Goal: Navigation & Orientation: Find specific page/section

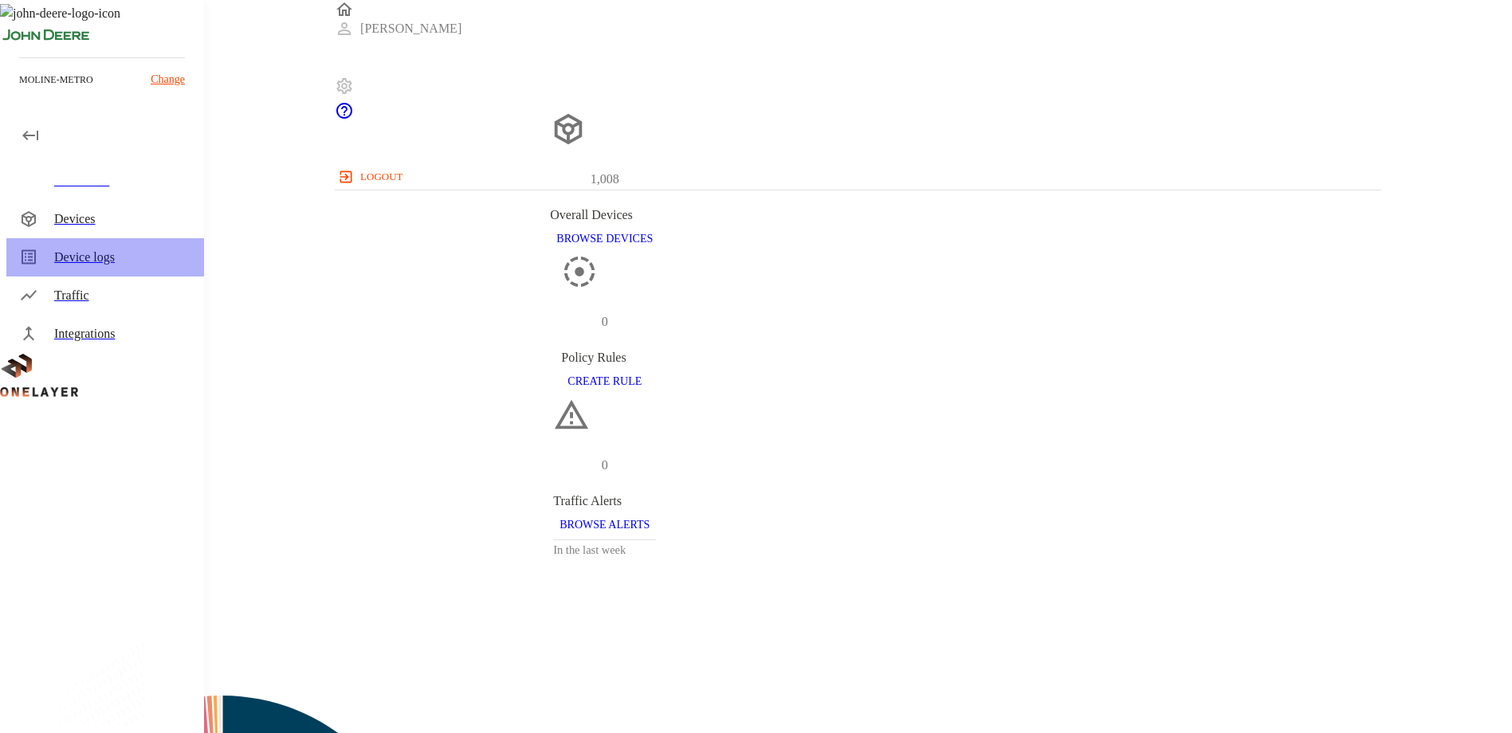
click at [84, 256] on div "Device logs" at bounding box center [122, 257] width 137 height 19
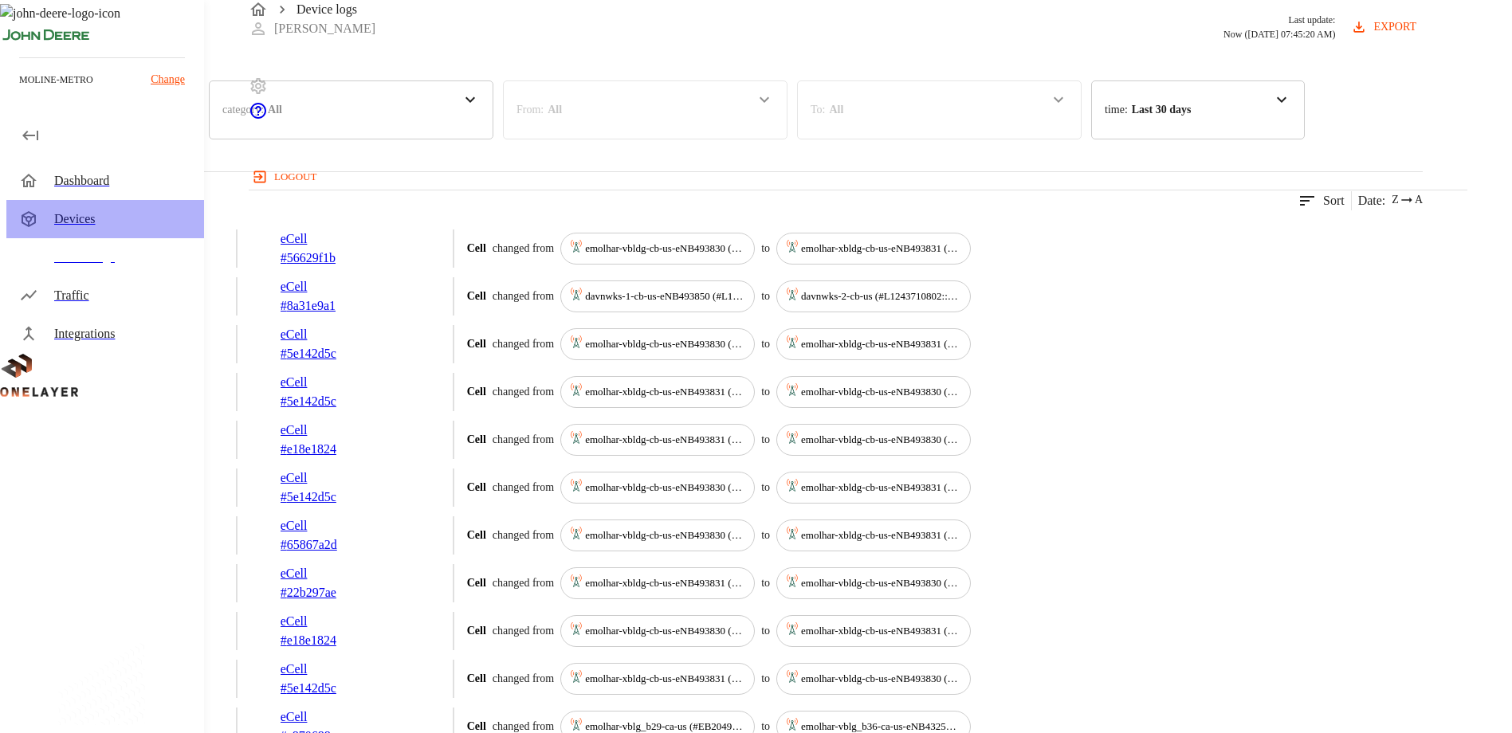
click at [83, 222] on div "Devices" at bounding box center [122, 219] width 137 height 19
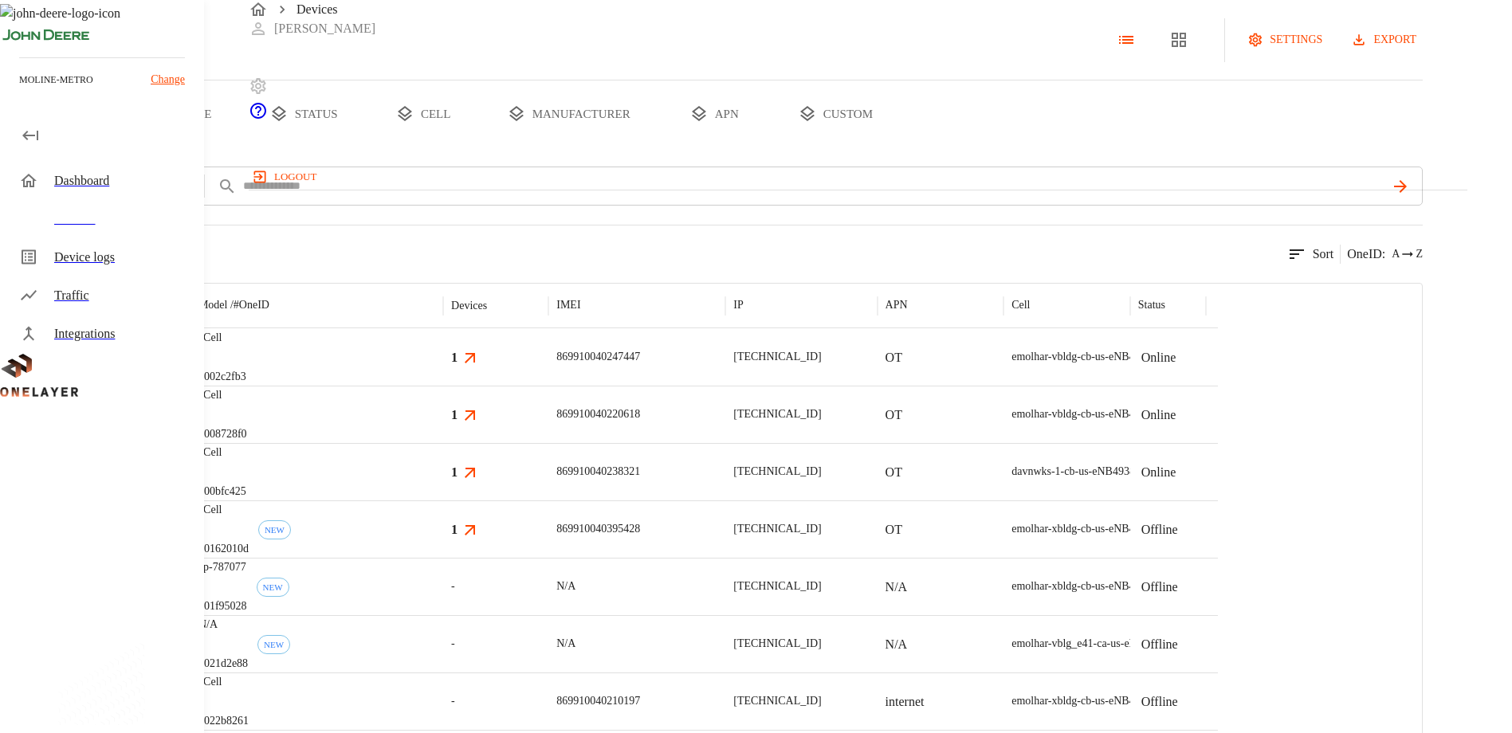
click at [1334, 264] on p "Sort" at bounding box center [1323, 254] width 22 height 19
click at [1206, 264] on div "1,008 results match your criteria. Sort OneID : A Z" at bounding box center [711, 244] width 1422 height 39
click at [1311, 55] on button "settings" at bounding box center [1286, 39] width 84 height 29
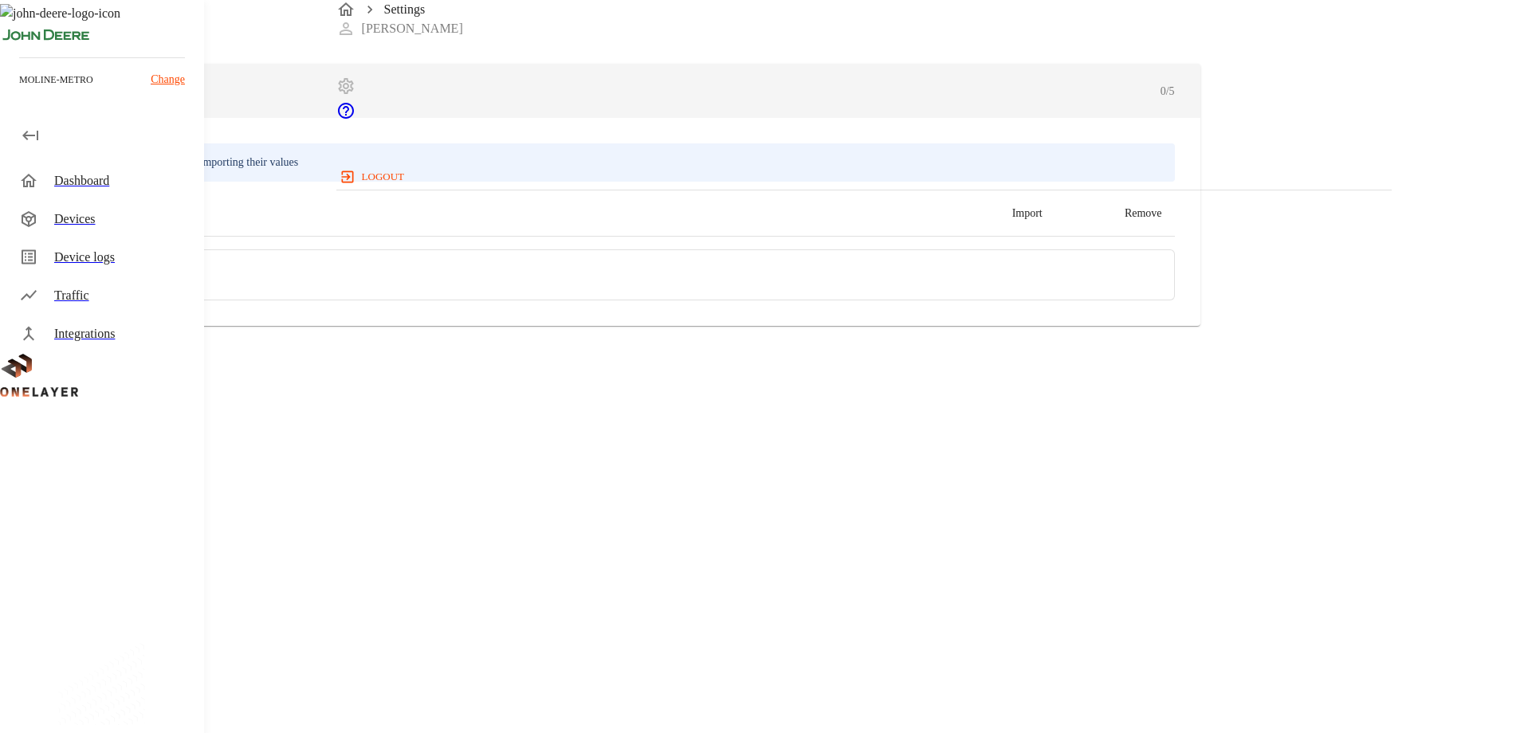
click at [38, 38] on icon at bounding box center [28, 28] width 19 height 19
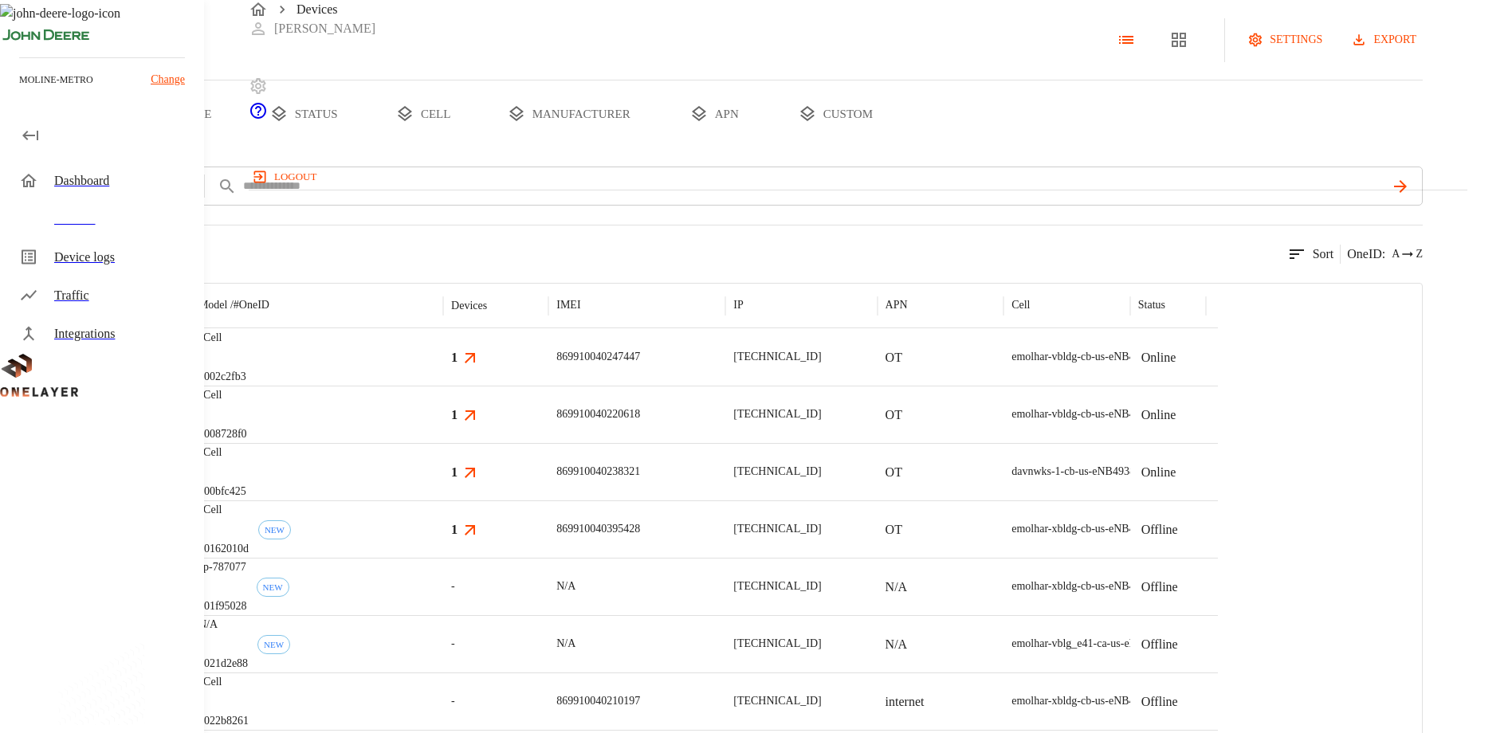
click at [78, 262] on div "Device logs" at bounding box center [122, 257] width 137 height 19
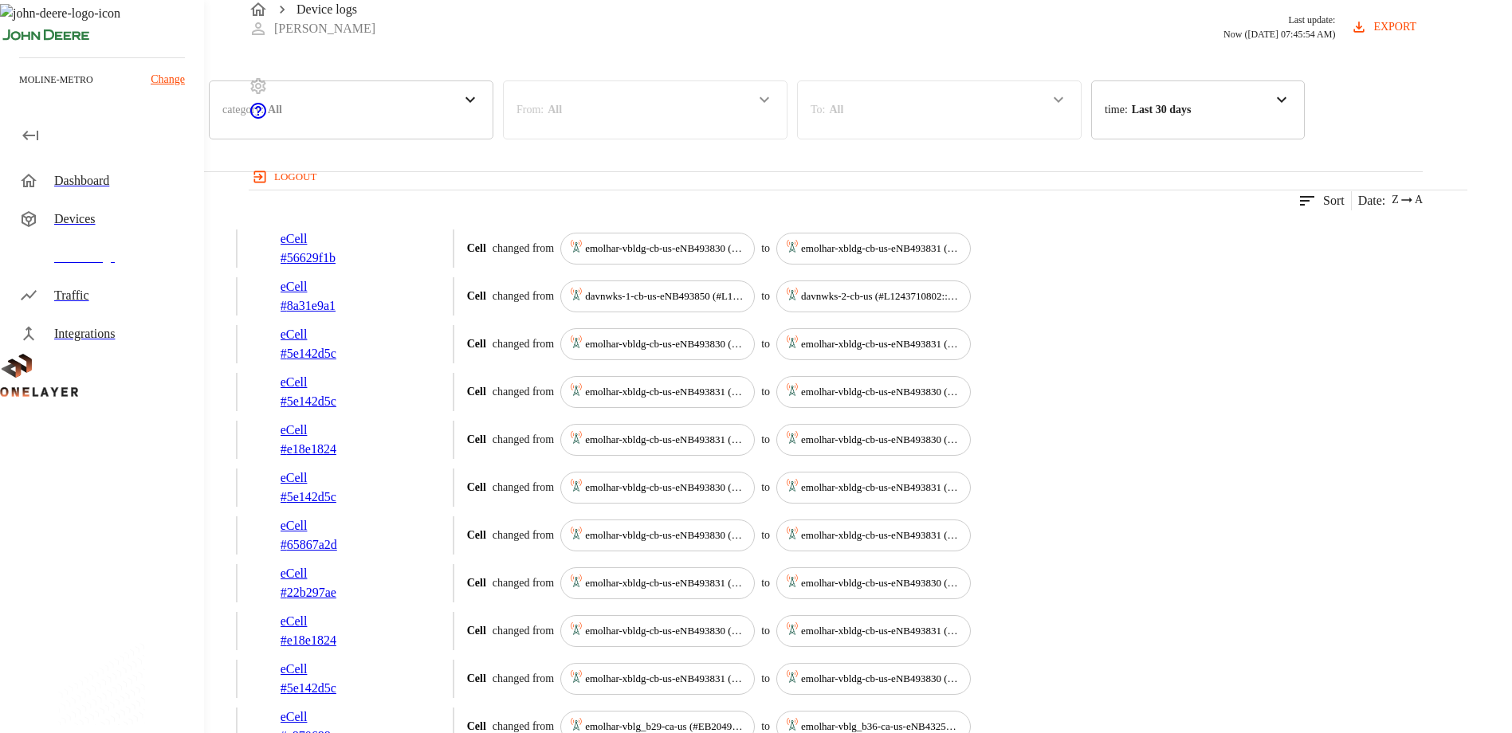
click at [73, 300] on div "Traffic" at bounding box center [122, 295] width 137 height 19
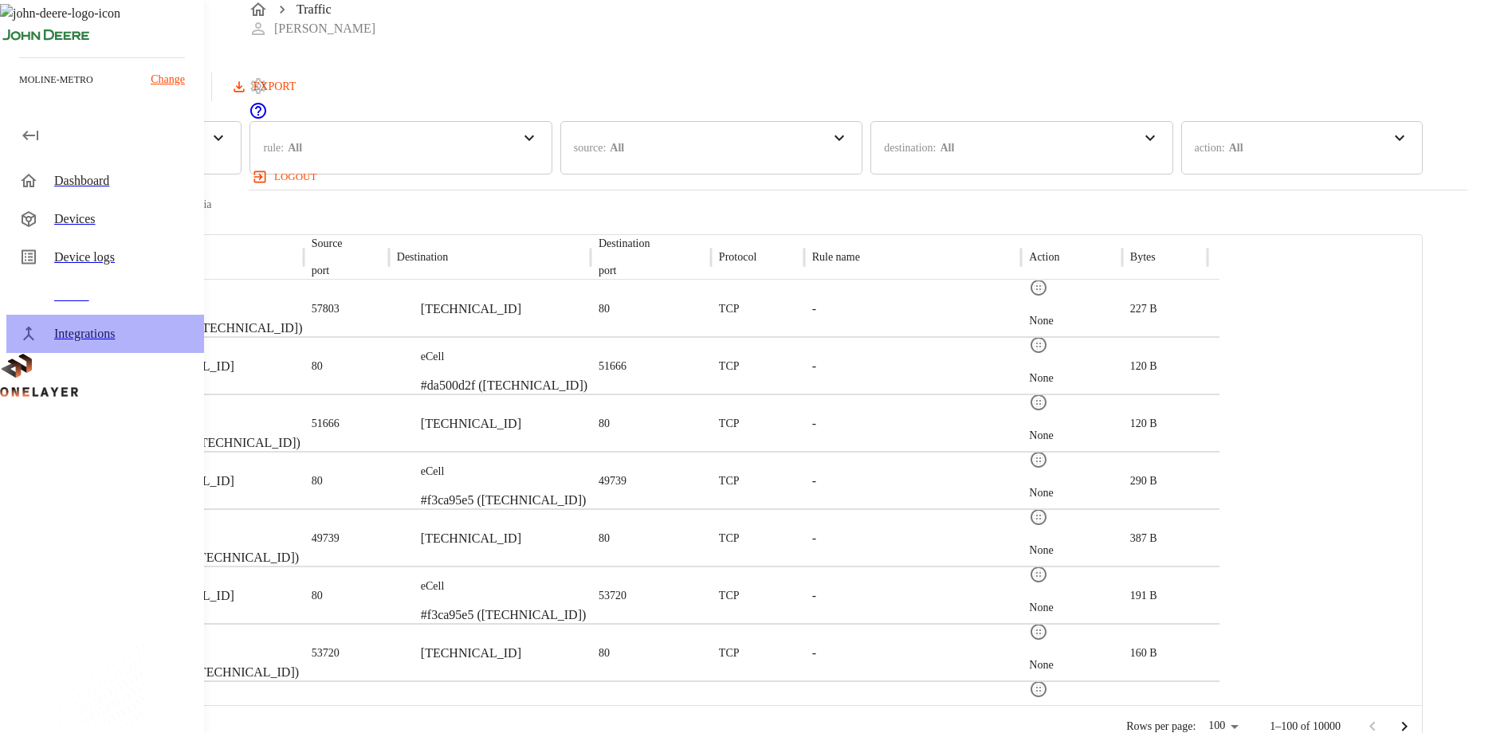
click at [88, 335] on div "Integrations" at bounding box center [122, 333] width 137 height 19
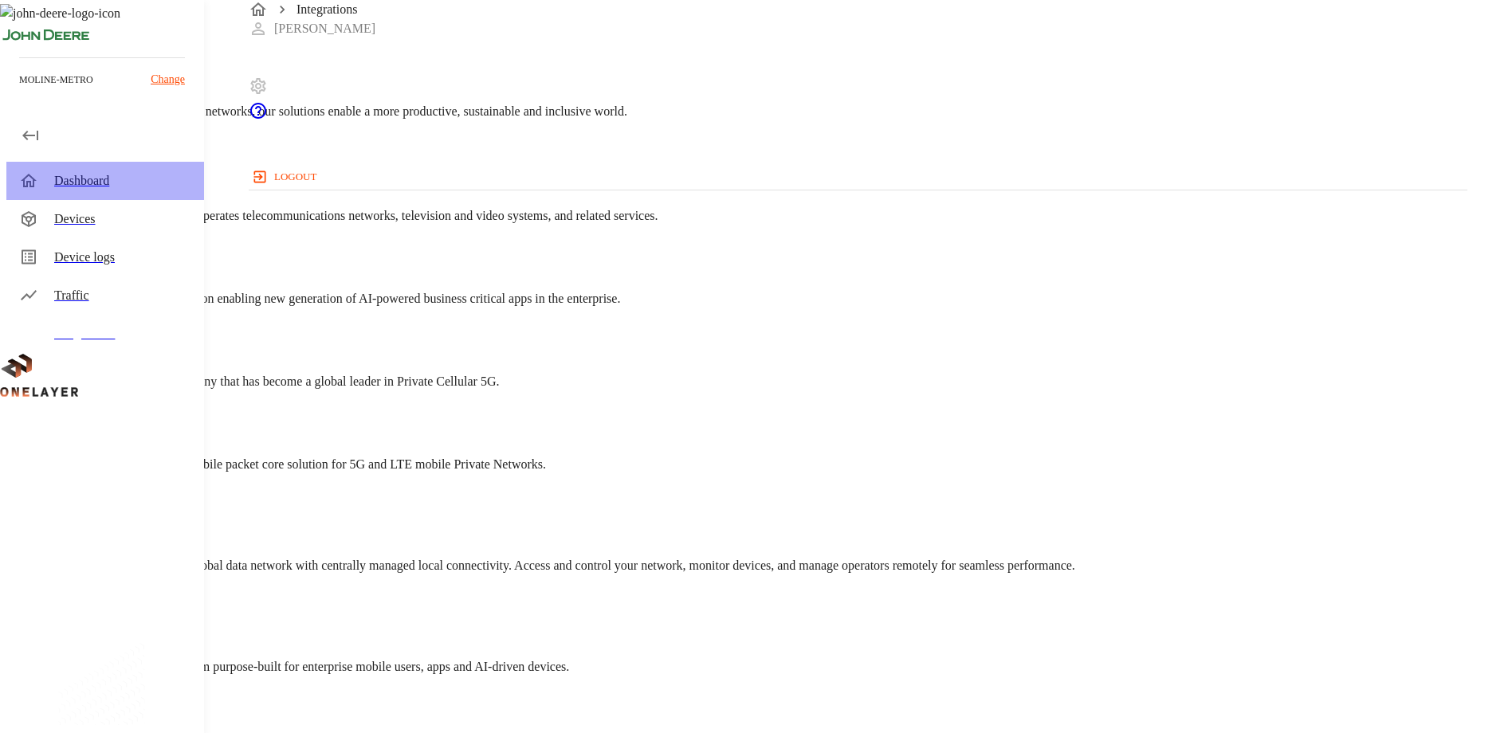
click at [65, 182] on div "Dashboard" at bounding box center [122, 180] width 137 height 19
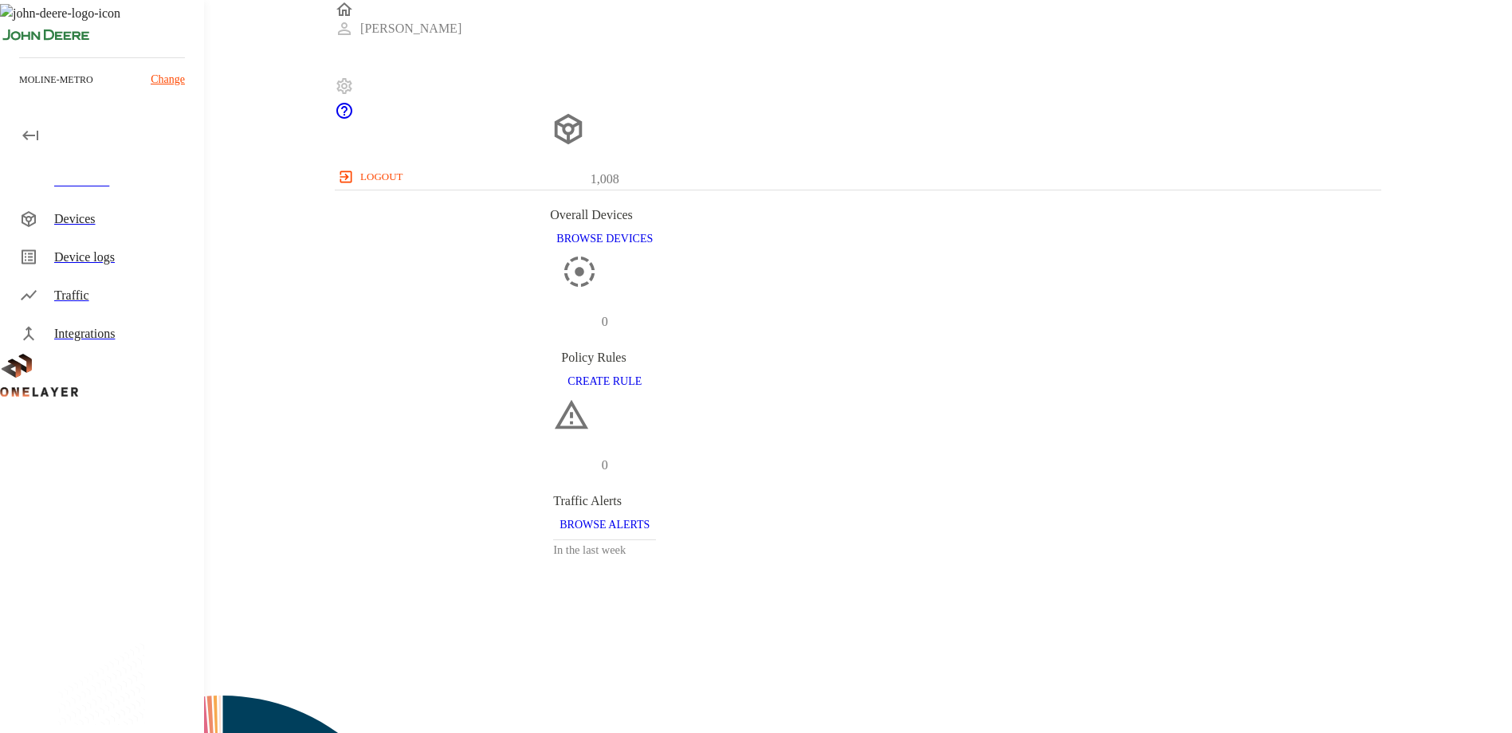
click at [84, 218] on div "Devices" at bounding box center [122, 219] width 137 height 19
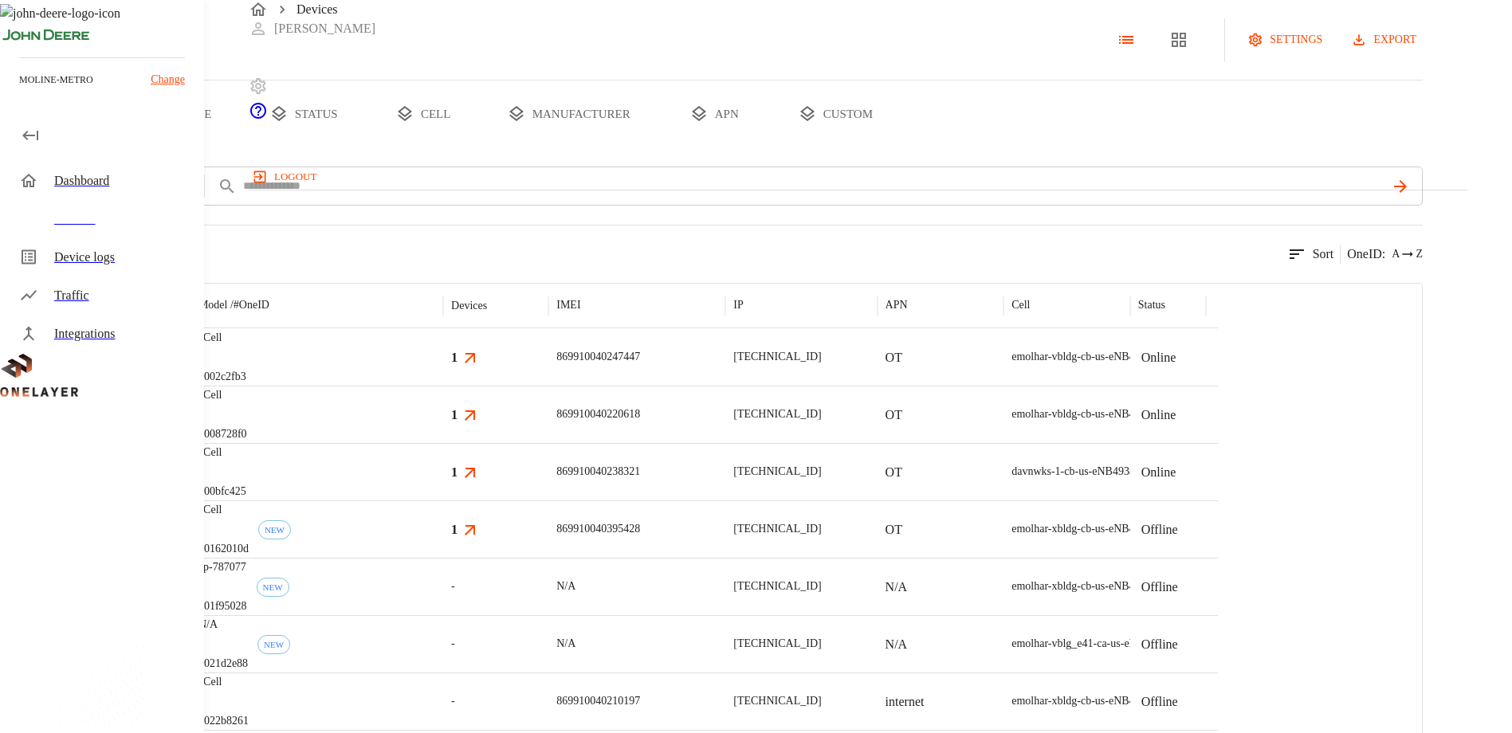
click at [1422, 55] on button "export" at bounding box center [1384, 39] width 75 height 29
